Goal: Use online tool/utility: Utilize a website feature to perform a specific function

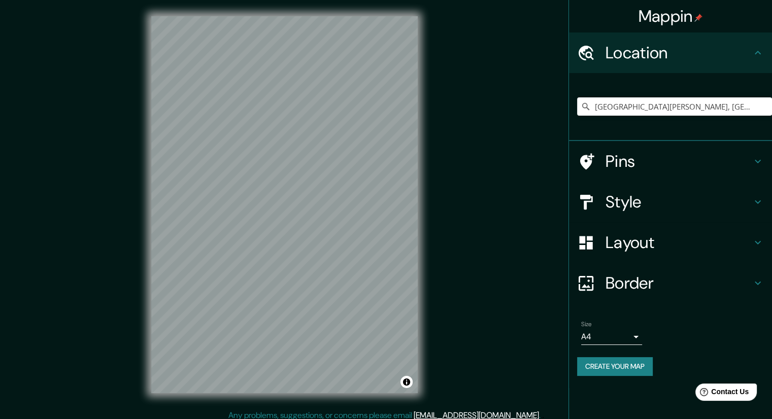
click at [650, 245] on h4 "Layout" at bounding box center [679, 243] width 146 height 20
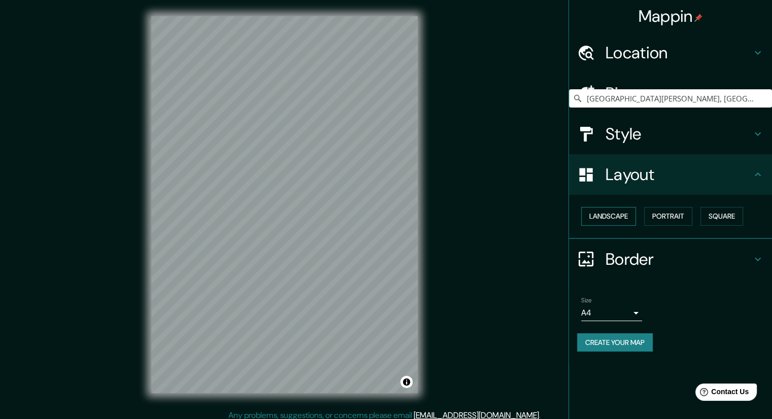
click at [622, 220] on button "Landscape" at bounding box center [608, 216] width 55 height 19
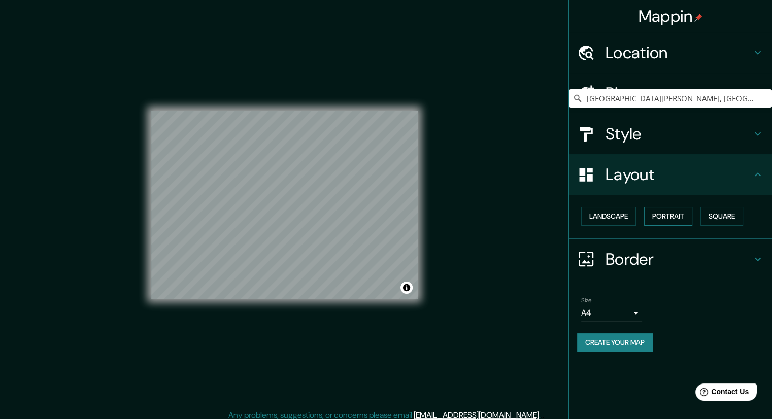
click at [671, 223] on button "Portrait" at bounding box center [668, 216] width 48 height 19
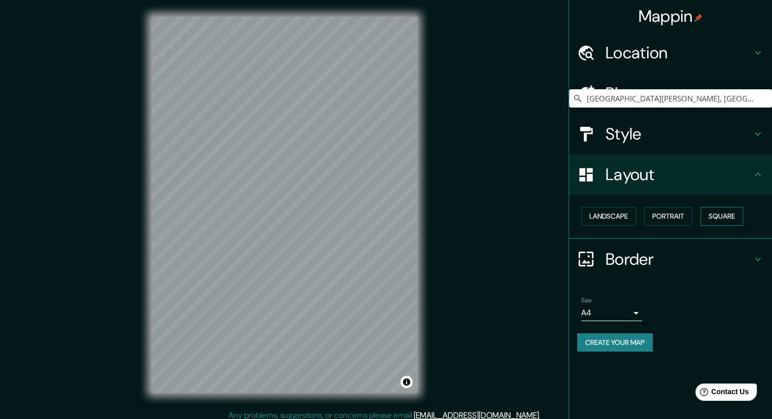
click at [725, 218] on button "Square" at bounding box center [722, 216] width 43 height 19
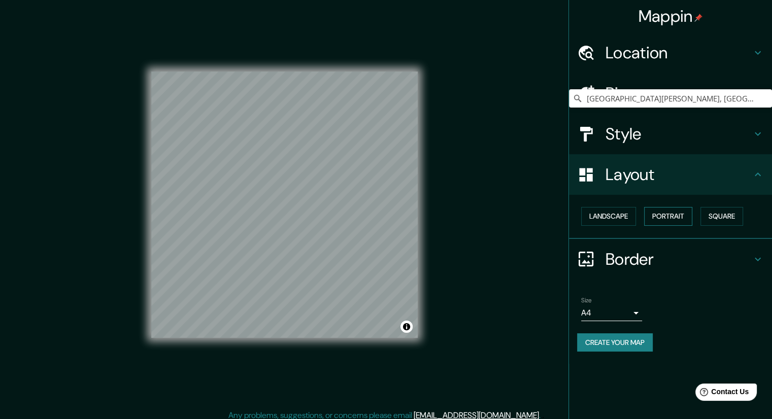
click at [670, 209] on button "Portrait" at bounding box center [668, 216] width 48 height 19
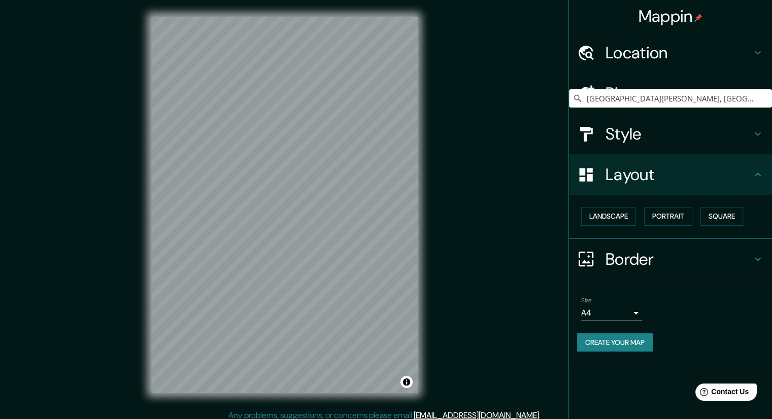
drag, startPoint x: 432, startPoint y: 161, endPoint x: 589, endPoint y: 335, distance: 234.4
click at [589, 335] on div "Mappin Location [GEOGRAPHIC_DATA][PERSON_NAME], [GEOGRAPHIC_DATA][PERSON_NAME],…" at bounding box center [386, 213] width 772 height 426
click at [587, 341] on button "Create your map" at bounding box center [615, 343] width 76 height 19
